Goal: Transaction & Acquisition: Purchase product/service

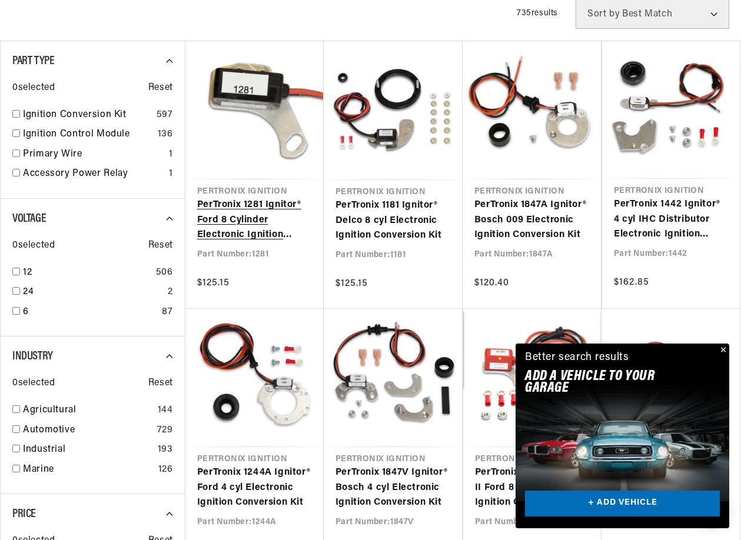
scroll to position [294, 0]
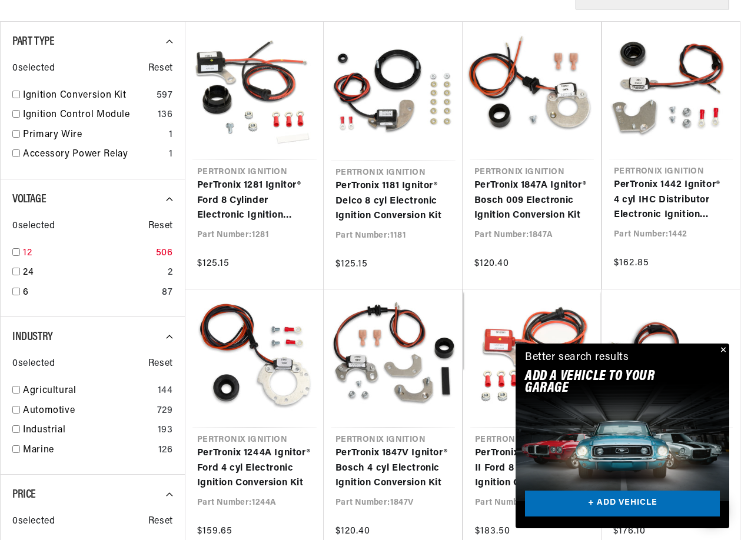
click at [16, 254] on input "checkbox" at bounding box center [16, 252] width 8 height 8
checkbox input "true"
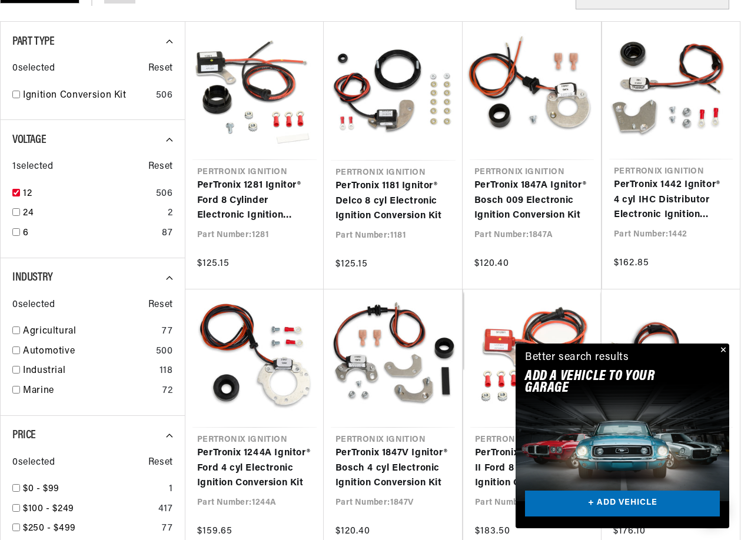
scroll to position [0, 635]
click at [18, 351] on input "checkbox" at bounding box center [16, 351] width 8 height 8
checkbox input "true"
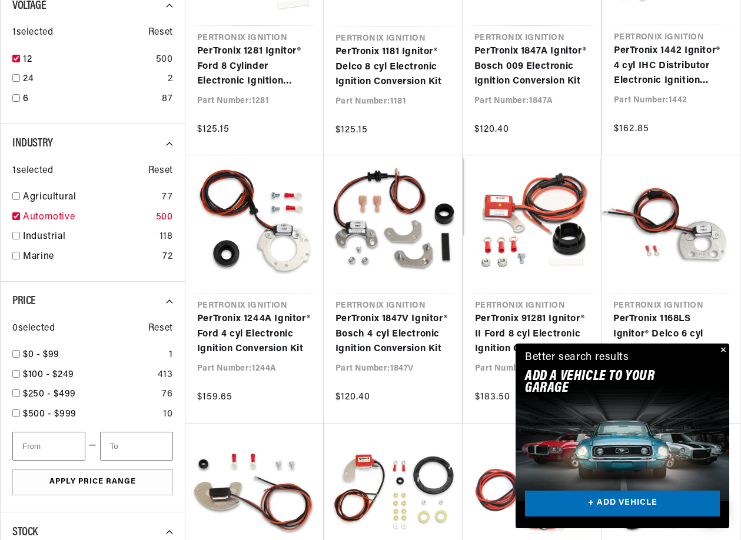
scroll to position [471, 0]
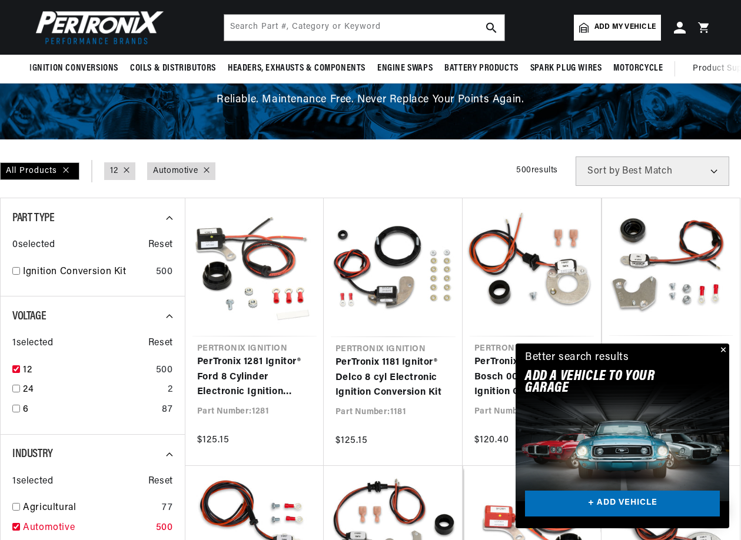
scroll to position [0, 1270]
click at [721, 350] on button "Close" at bounding box center [722, 351] width 14 height 14
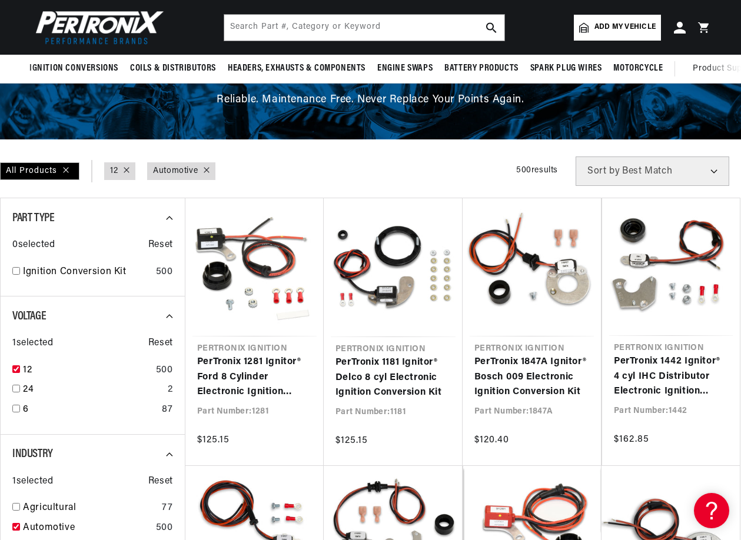
click at [612, 26] on span "Add my vehicle" at bounding box center [624, 27] width 61 height 11
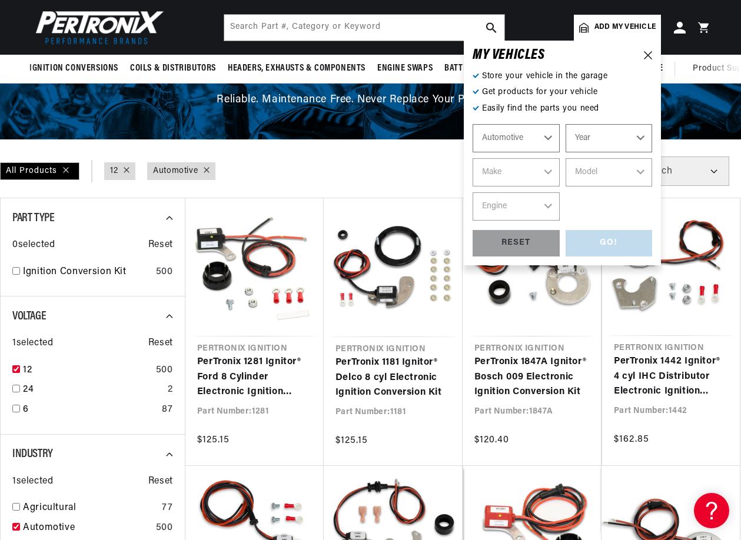
click at [535, 143] on select "Automotive Agricultural Industrial Marine Motorcycle" at bounding box center [515, 138] width 87 height 28
drag, startPoint x: 535, startPoint y: 143, endPoint x: 557, endPoint y: 139, distance: 22.1
click at [535, 142] on select "Automotive Agricultural Industrial Marine Motorcycle" at bounding box center [515, 138] width 87 height 28
click at [605, 138] on select "Year 2022 2021 2020 2019 2018 2017 2016 2015 2014 2013 2012 2011 2010 2009 2008…" at bounding box center [608, 138] width 87 height 28
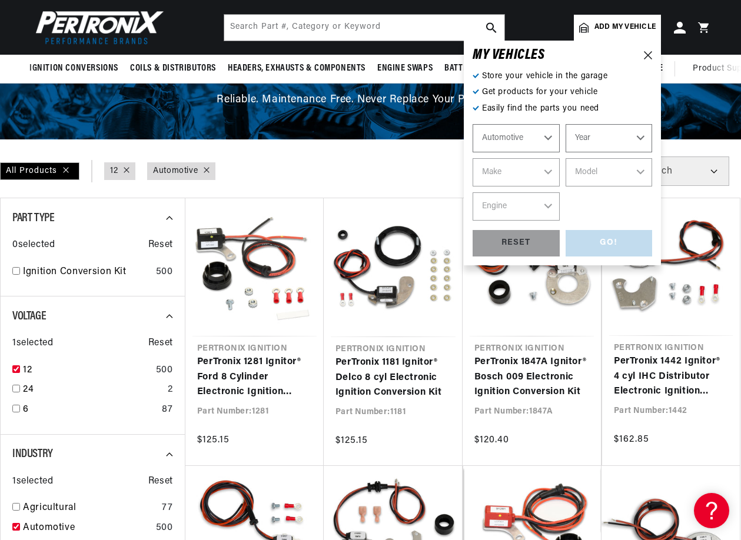
select select "1967"
click at [565, 124] on select "Year 2022 2021 2020 2019 2018 2017 2016 2015 2014 2013 2012 2011 2010 2009 2008…" at bounding box center [608, 138] width 87 height 28
select select "1967"
click at [536, 178] on select "Make Alfa Romeo American Motors Aston Martin Austin Austin Healey Avanti Bentle…" at bounding box center [515, 172] width 87 height 28
select select "Chevrolet"
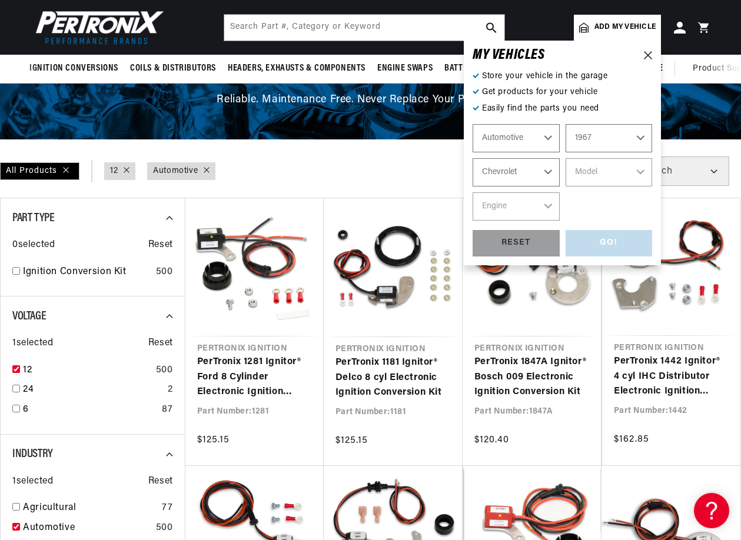
click at [472, 158] on select "Make Alfa Romeo American Motors Aston Martin Austin Austin Healey Avanti Bentle…" at bounding box center [515, 172] width 87 height 28
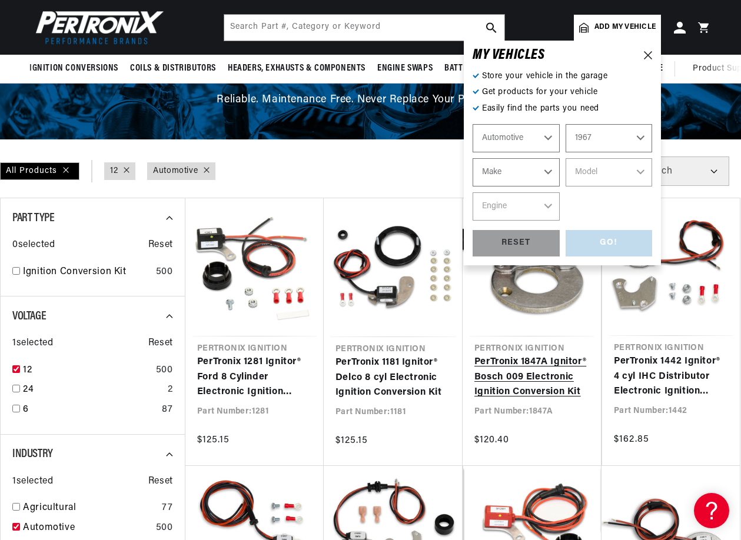
select select "Chevrolet"
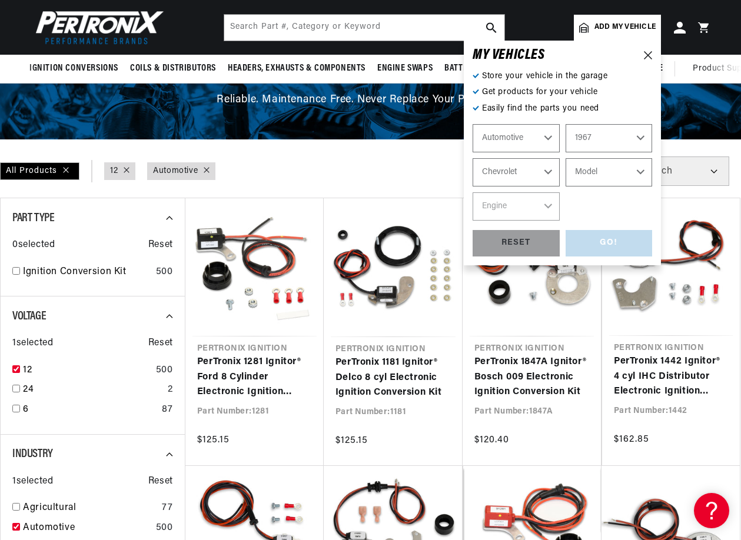
click at [601, 173] on select "Model Bel Air Biscayne C10 Pickup C10 Suburban C20 Pickup C20 Suburban C30 Pick…" at bounding box center [608, 172] width 87 height 28
select select "Impala"
click at [565, 158] on select "Model Bel Air Biscayne C10 Pickup C10 Suburban C20 Pickup C20 Suburban C30 Pick…" at bounding box center [608, 172] width 87 height 28
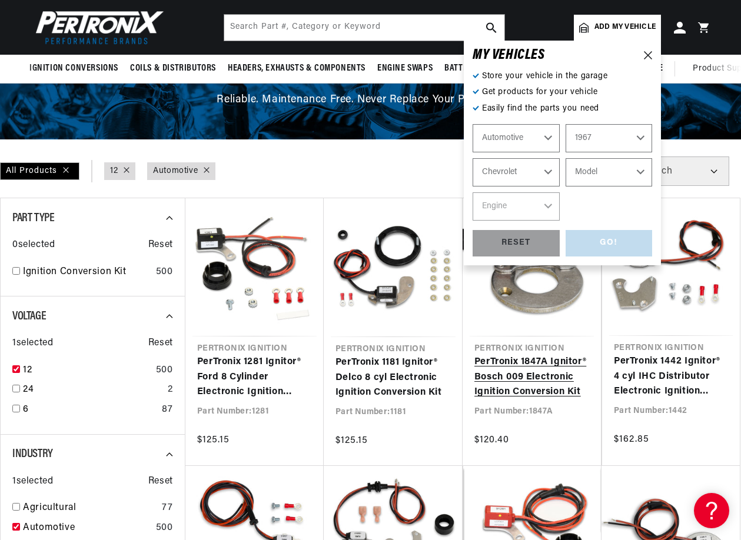
select select "Impala"
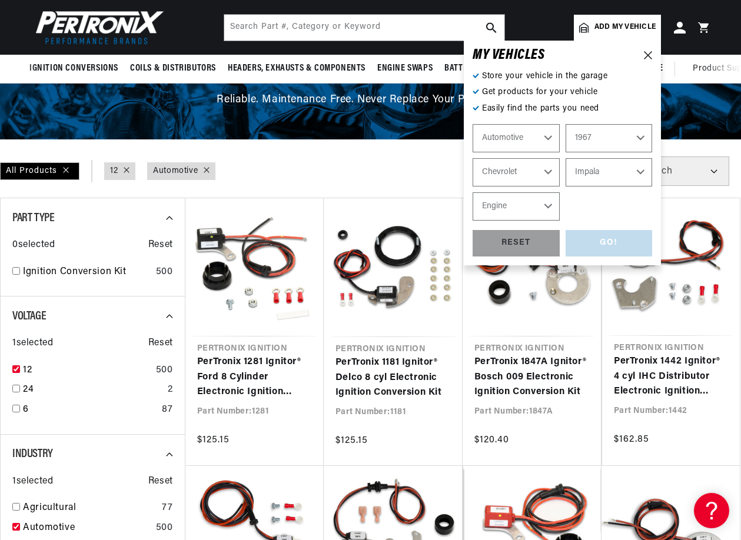
click at [529, 201] on select "Engine 6.6L 6.7L 7.4L 230cid / 3.8L 250cid / 4.1L 283cid / 4.6L 305cid / 5.0L 3…" at bounding box center [515, 206] width 87 height 28
select select "327cid-5.3L"
click at [472, 192] on select "Engine 6.6L 6.7L 7.4L 230cid / 3.8L 250cid / 4.1L 283cid / 4.6L 305cid / 5.0L 3…" at bounding box center [515, 206] width 87 height 28
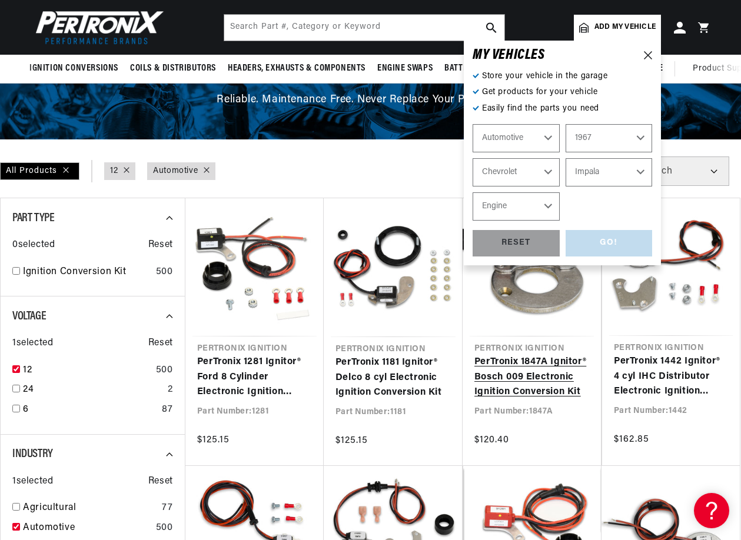
select select "327cid-5.3L"
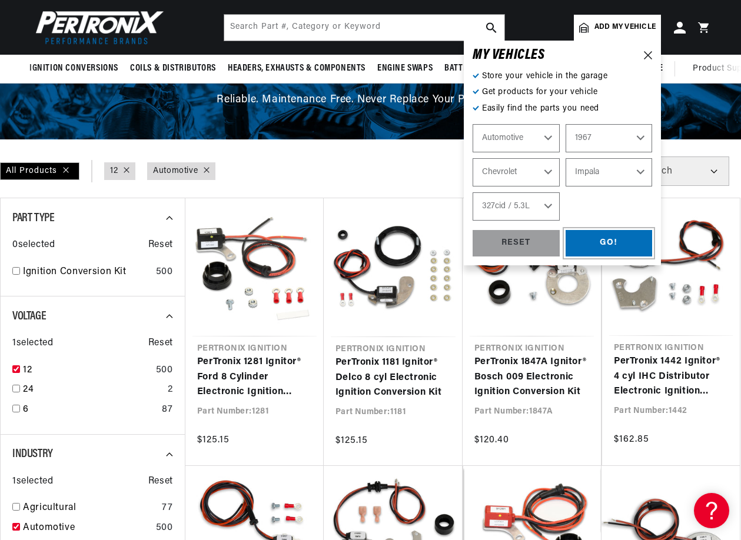
click at [597, 245] on div "GO!" at bounding box center [608, 243] width 87 height 26
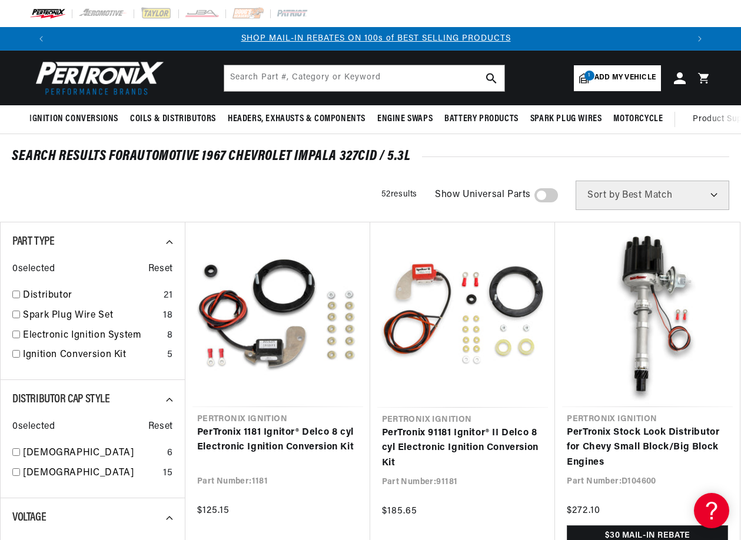
scroll to position [0, 635]
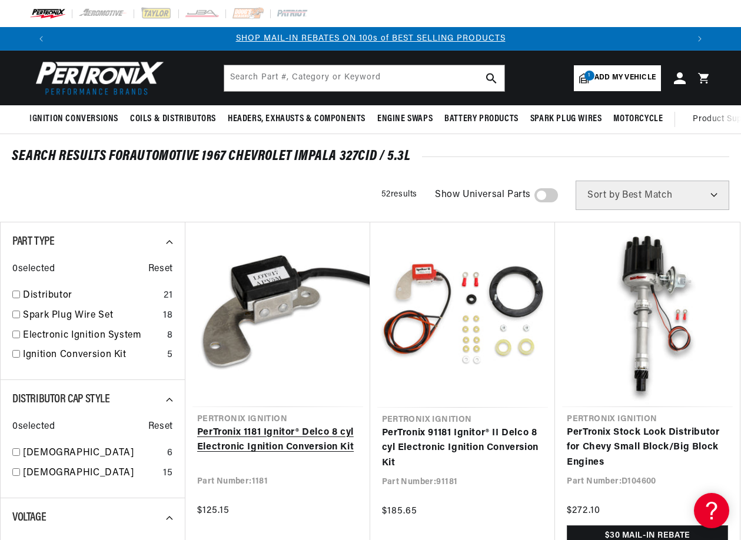
click at [265, 430] on link "PerTronix 1181 Ignitor® Delco 8 cyl Electronic Ignition Conversion Kit" at bounding box center [277, 440] width 161 height 30
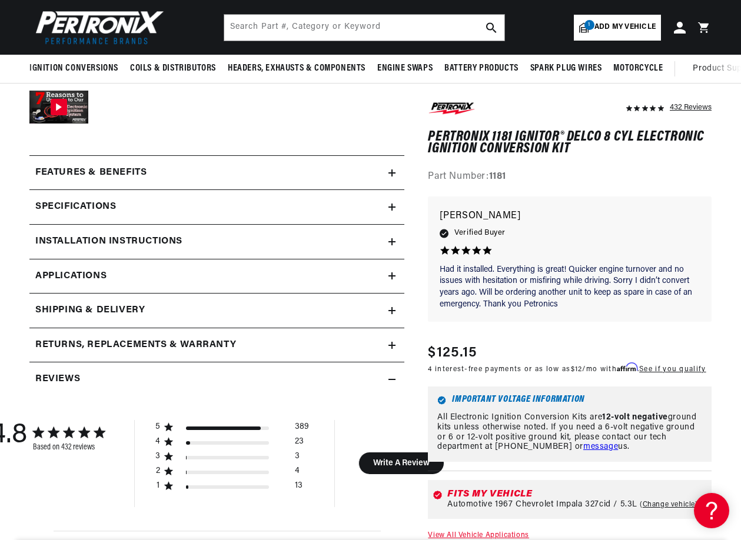
scroll to position [412, 0]
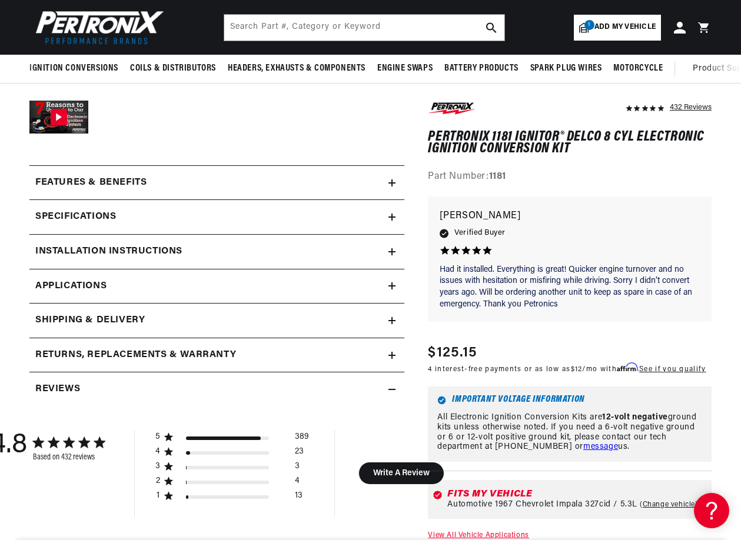
click at [106, 282] on span "Applications" at bounding box center [70, 286] width 71 height 15
